Goal: Task Accomplishment & Management: Use online tool/utility

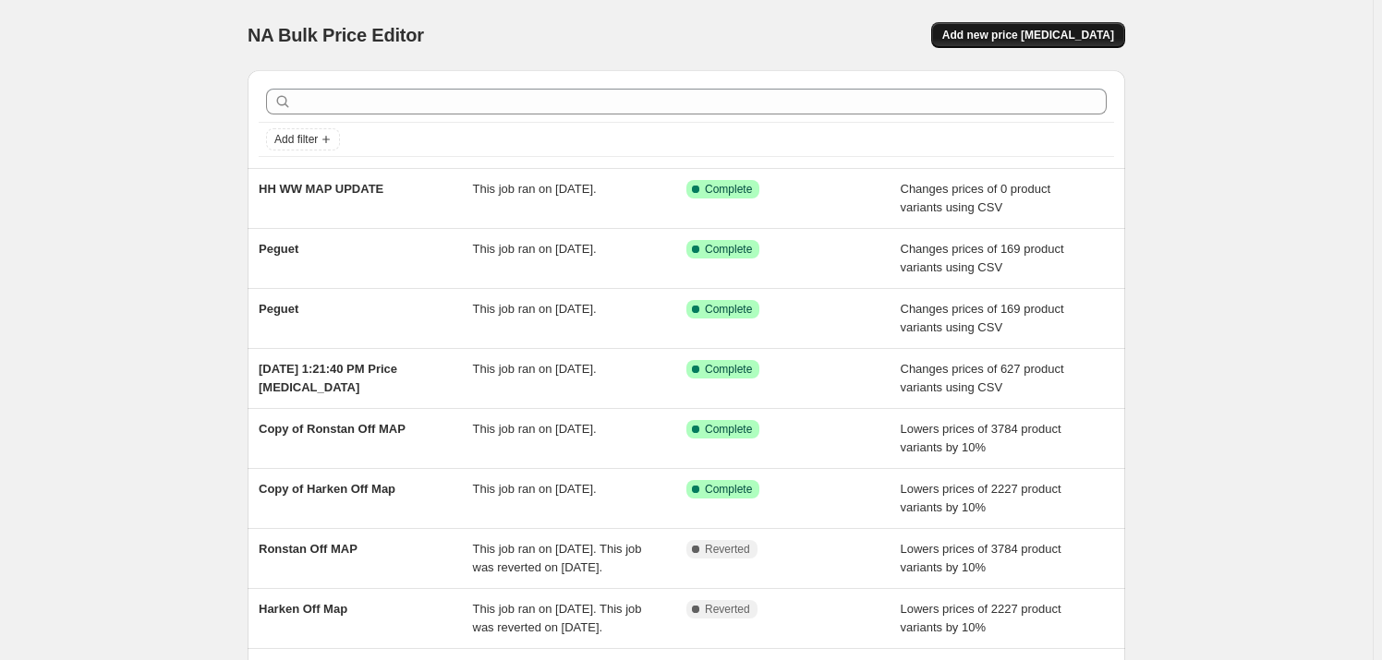
click at [1083, 29] on span "Add new price change job" at bounding box center [1028, 35] width 172 height 15
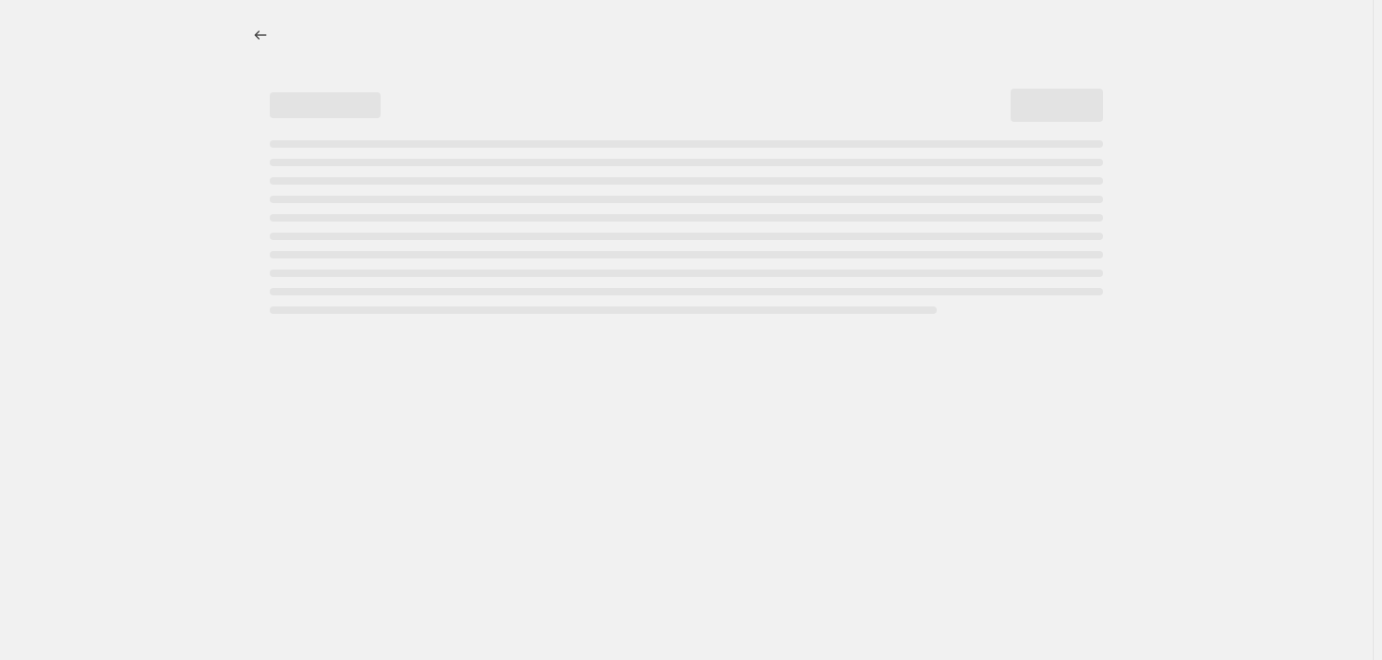
select select "percentage"
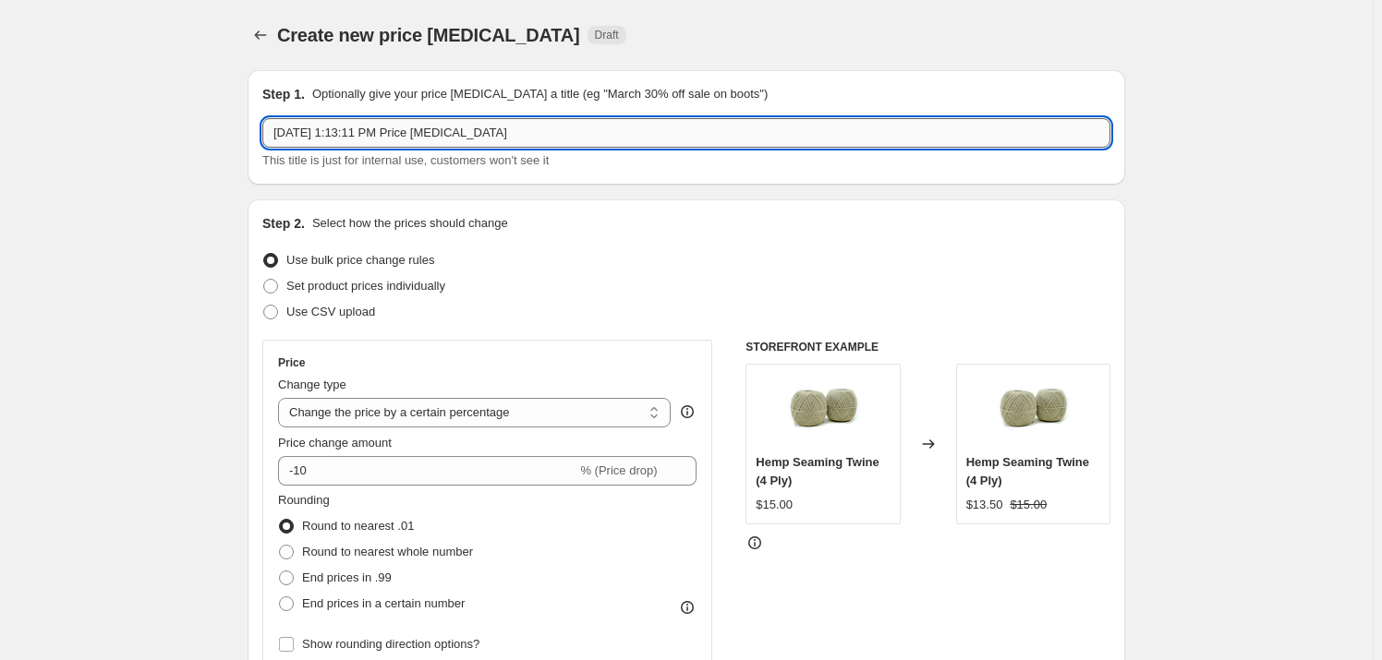
click at [512, 127] on input "Aug 18, 2025, 1:13:11 PM Price change job" at bounding box center [686, 133] width 848 height 30
type input "2025 Harken MAP Price Update"
click at [296, 319] on span "Use CSV upload" at bounding box center [330, 312] width 89 height 14
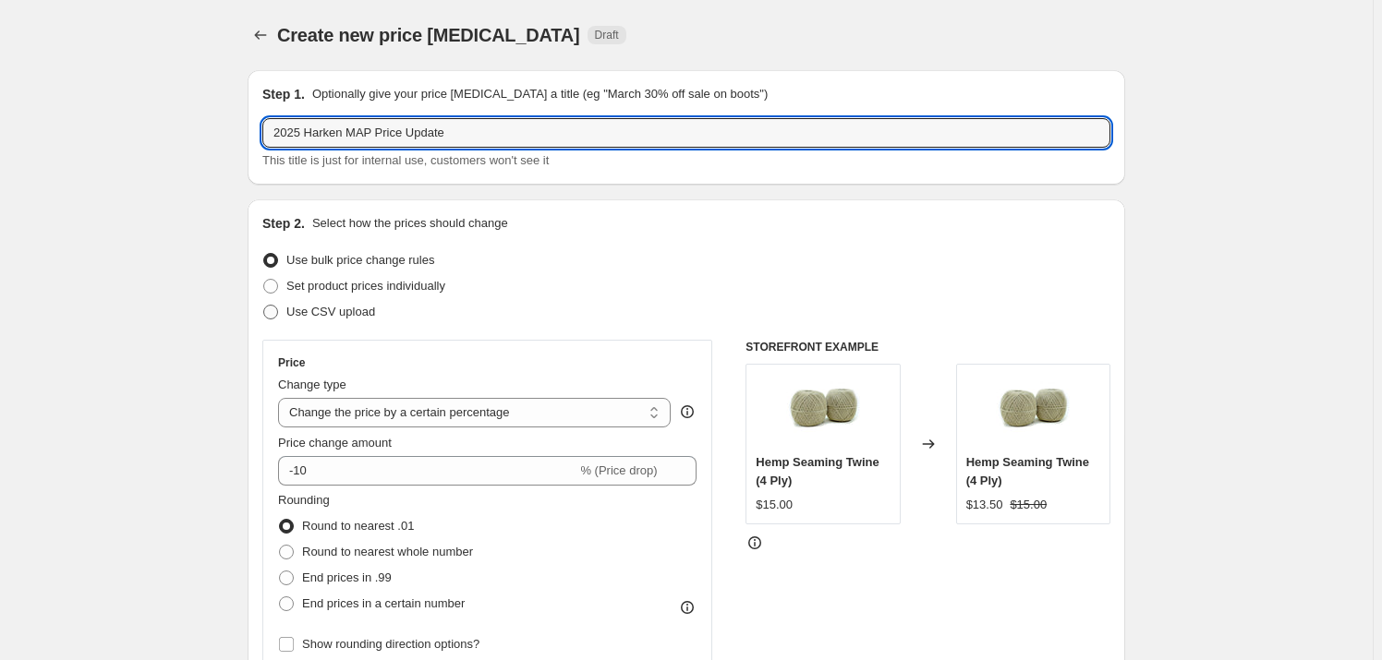
click at [264, 306] on input "Use CSV upload" at bounding box center [263, 305] width 1 height 1
radio input "true"
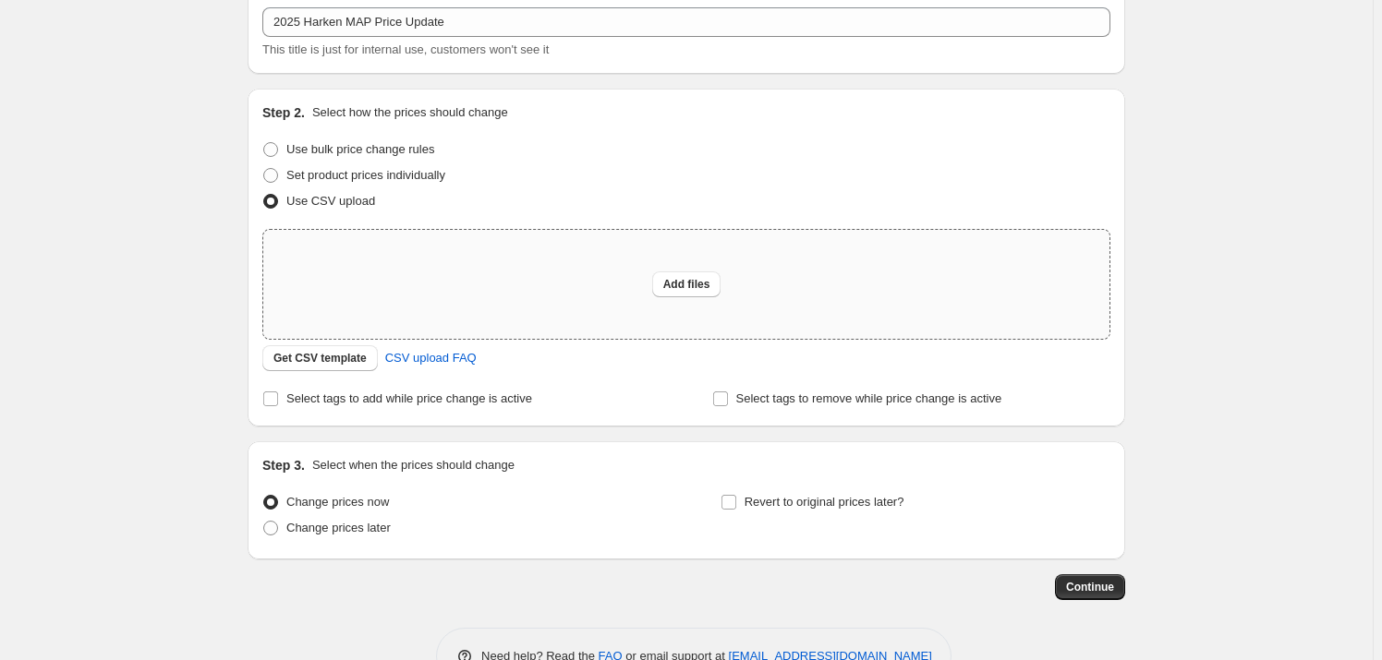
drag, startPoint x: 230, startPoint y: 186, endPoint x: 429, endPoint y: 265, distance: 213.9
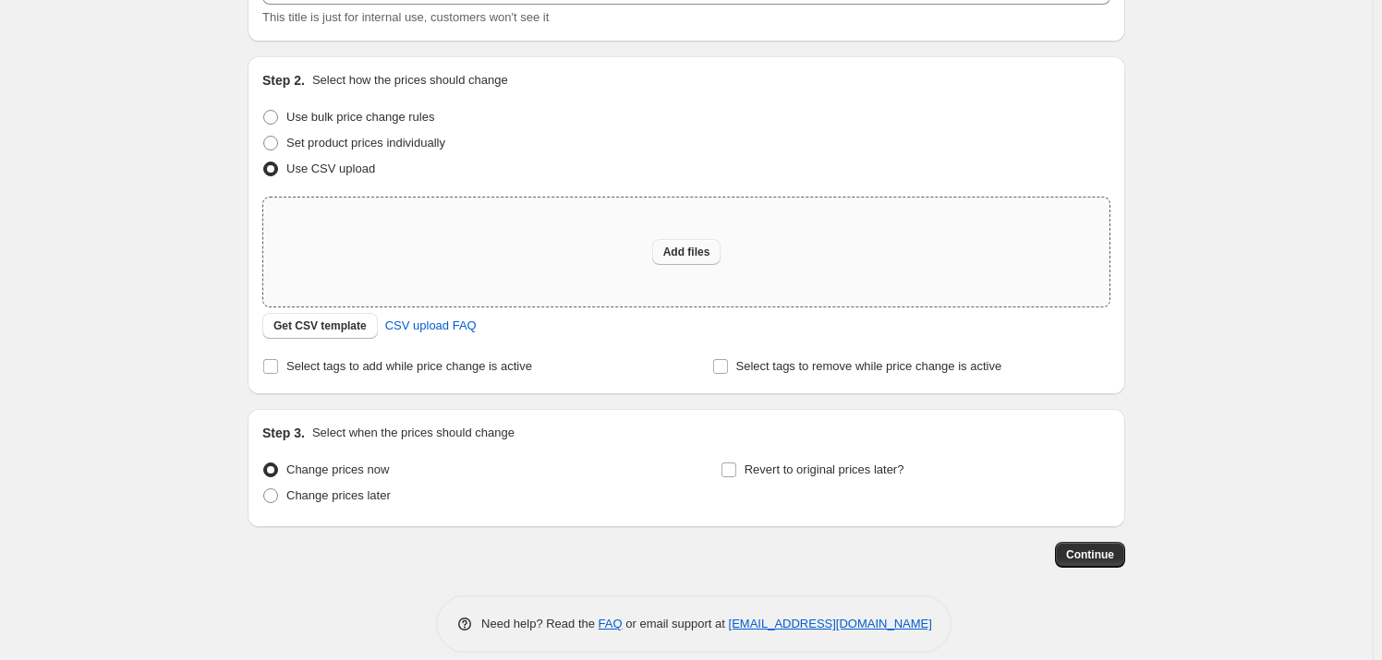
click at [665, 243] on button "Add files" at bounding box center [686, 252] width 69 height 26
type input "C:\fakepath\Untitled spreadsheet - Sheet1.csv"
click at [713, 243] on button "Add files" at bounding box center [686, 252] width 69 height 26
type input "C:\fakepath\2025 Harken MAP Pricing - Sheet1.csv"
click at [701, 248] on span "Add files" at bounding box center [686, 252] width 47 height 15
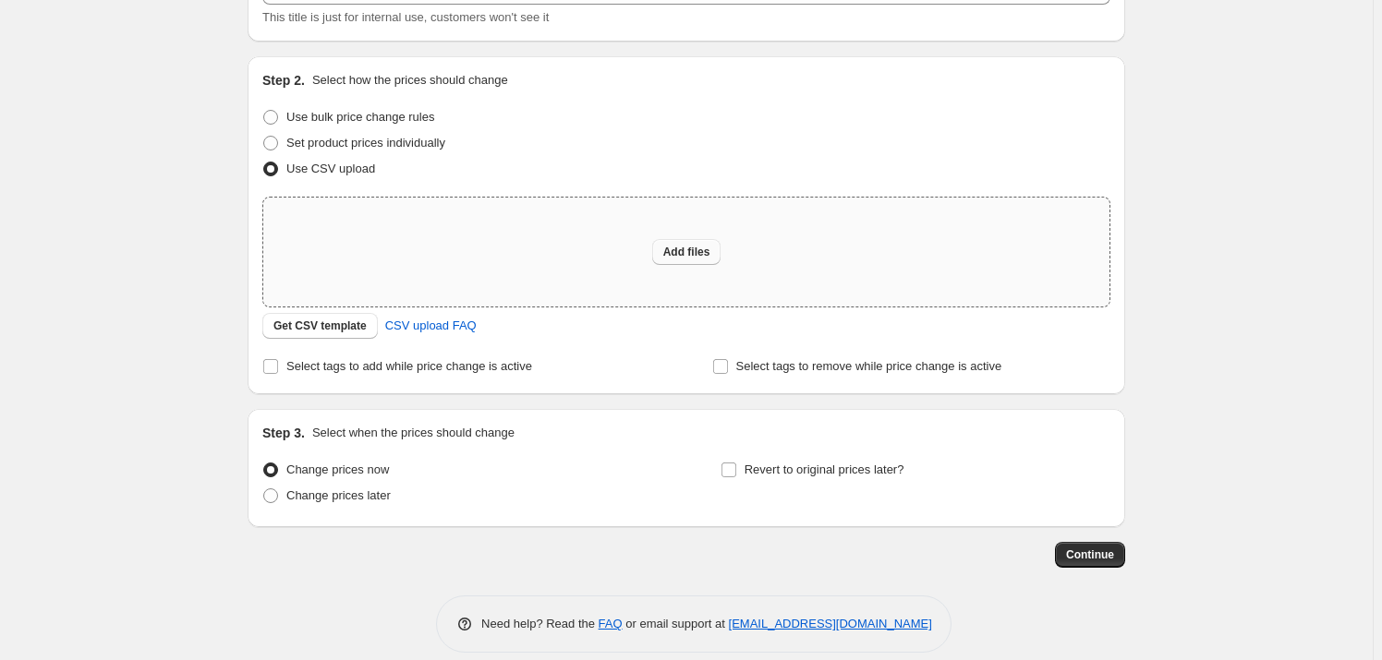
type input "C:\fakepath\2025 Harken MAP Pricing - Sheet1 (1).csv"
click at [656, 252] on div "Add files" at bounding box center [686, 252] width 846 height 109
type input "C:\fakepath\2025 Harken MAP Pricing - Sheet1 (2).csv"
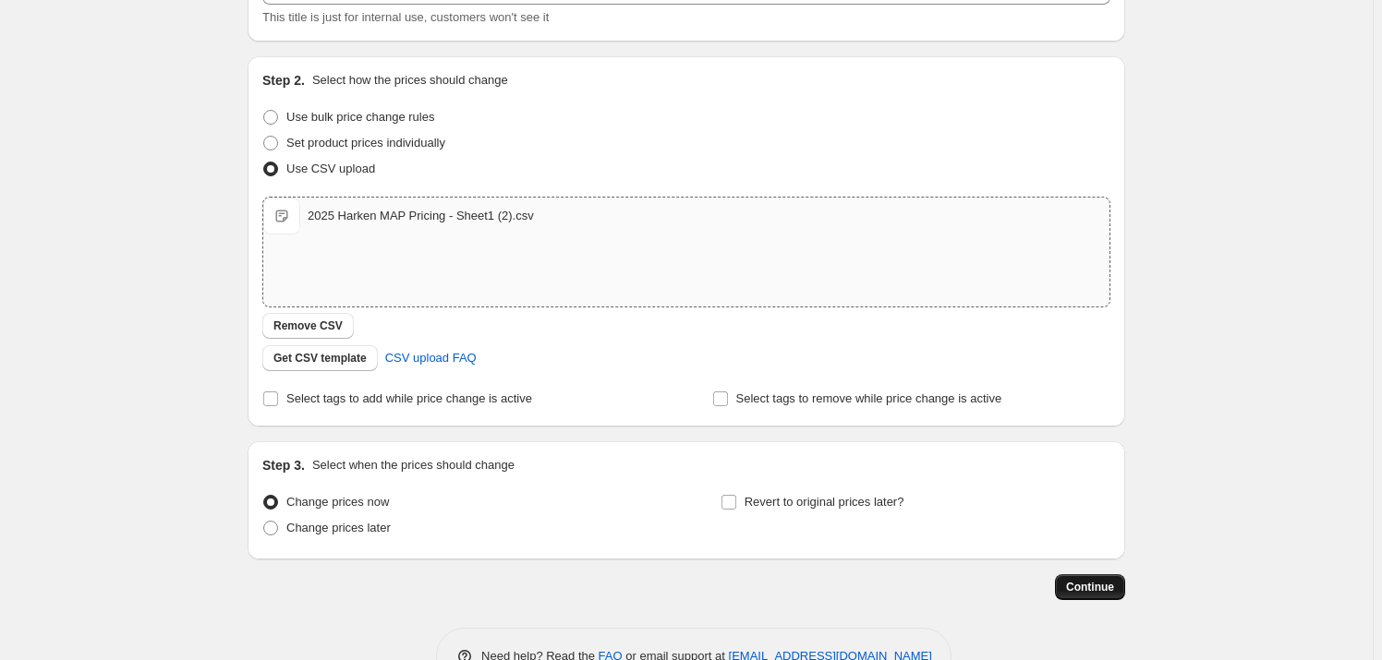
click at [1109, 576] on button "Continue" at bounding box center [1090, 587] width 70 height 26
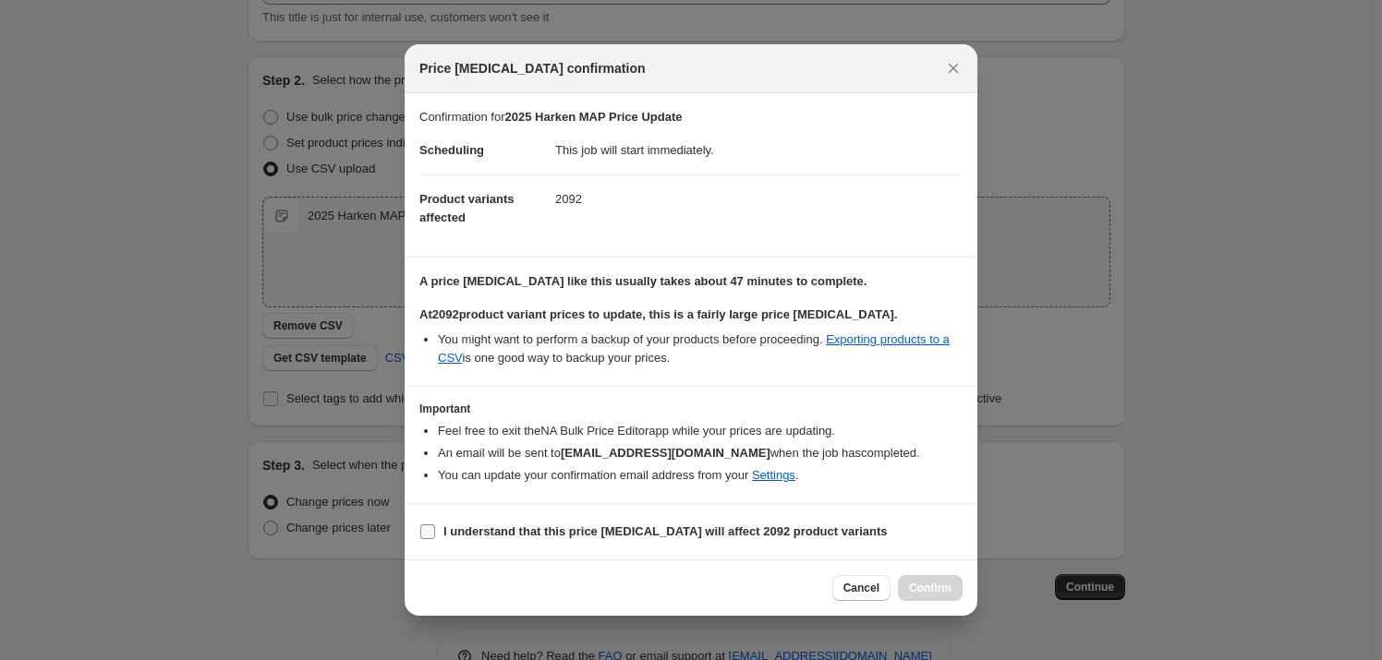
click at [427, 535] on input "I understand that this price change job will affect 2092 product variants" at bounding box center [427, 532] width 15 height 15
checkbox input "true"
click at [925, 587] on span "Confirm" at bounding box center [930, 588] width 42 height 15
